Goal: Find specific page/section: Find specific page/section

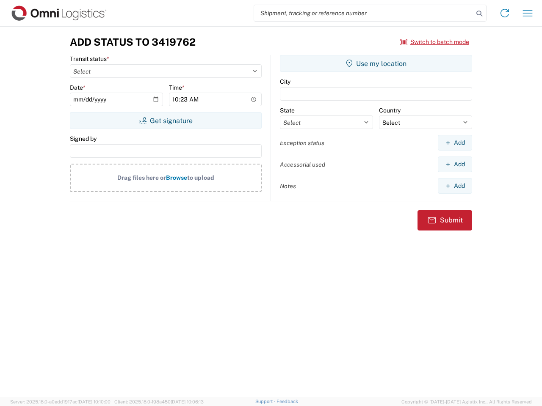
click at [363, 13] on input "search" at bounding box center [363, 13] width 219 height 16
click at [479, 14] on icon at bounding box center [479, 14] width 12 height 12
click at [504, 13] on icon at bounding box center [505, 13] width 14 height 14
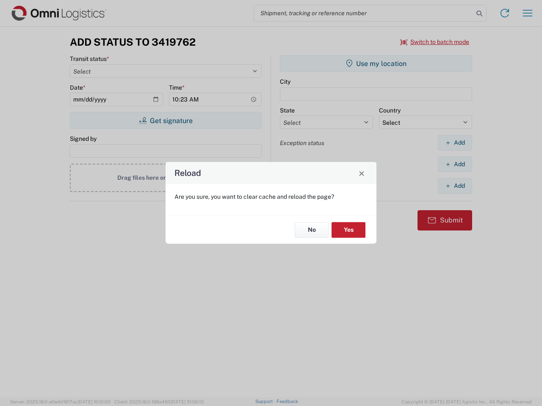
click at [527, 13] on div "Reload Are you sure, you want to clear cache and reload the page? No Yes" at bounding box center [271, 203] width 542 height 406
click at [435, 42] on div "Reload Are you sure, you want to clear cache and reload the page? No Yes" at bounding box center [271, 203] width 542 height 406
click at [165, 121] on div "Reload Are you sure, you want to clear cache and reload the page? No Yes" at bounding box center [271, 203] width 542 height 406
click at [376, 63] on div "Reload Are you sure, you want to clear cache and reload the page? No Yes" at bounding box center [271, 203] width 542 height 406
click at [454, 143] on div "Reload Are you sure, you want to clear cache and reload the page? No Yes" at bounding box center [271, 203] width 542 height 406
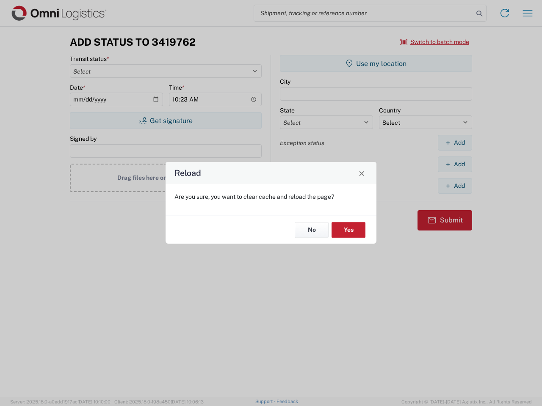
click at [454, 164] on div "Reload Are you sure, you want to clear cache and reload the page? No Yes" at bounding box center [271, 203] width 542 height 406
click at [454, 186] on div "Reload Are you sure, you want to clear cache and reload the page? No Yes" at bounding box center [271, 203] width 542 height 406
